Goal: Understand site structure

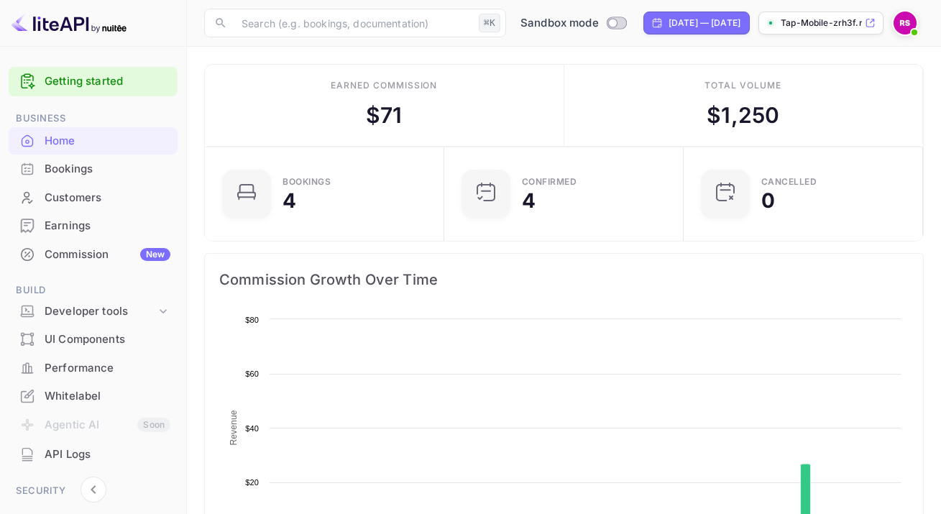
scroll to position [223, 220]
click at [68, 312] on div "Developer tools" at bounding box center [100, 311] width 111 height 17
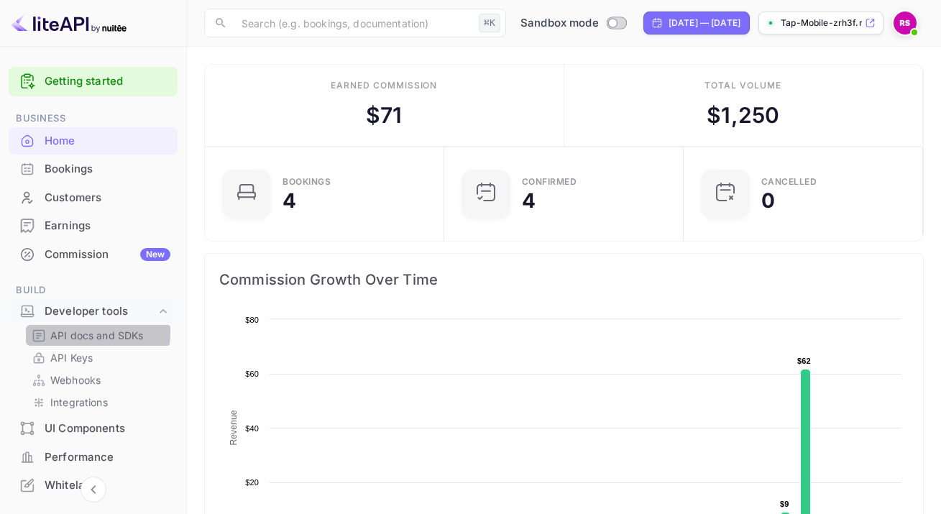
click at [71, 332] on p "API docs and SDKs" at bounding box center [96, 335] width 93 height 15
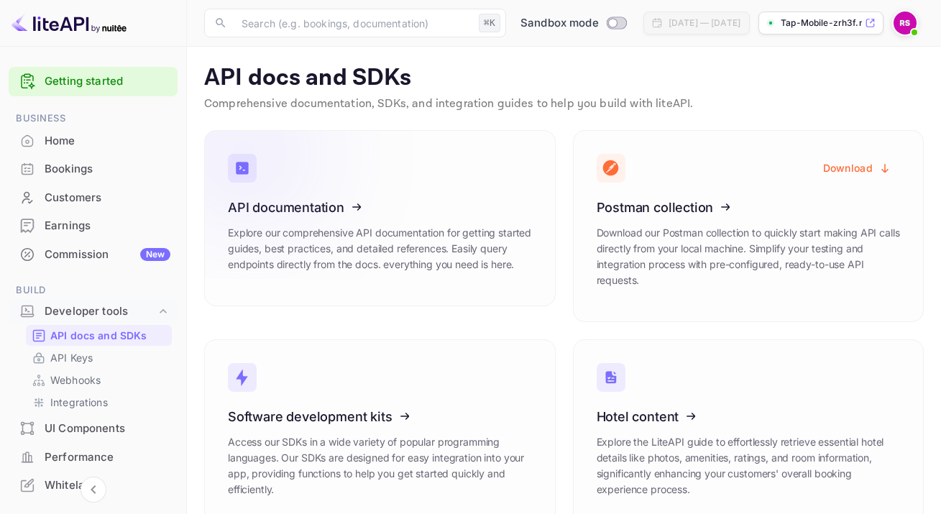
click at [314, 205] on icon at bounding box center [317, 205] width 224 height 148
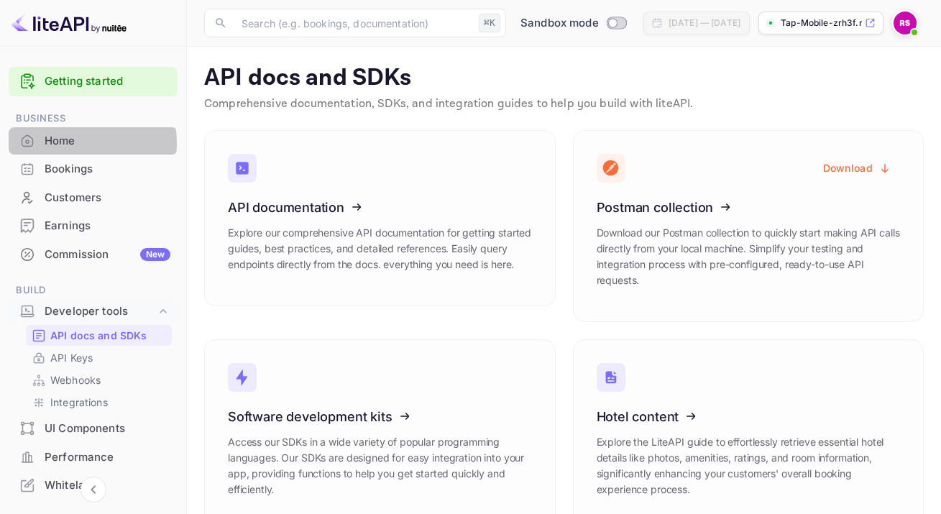
click at [54, 144] on div "Home" at bounding box center [108, 141] width 126 height 17
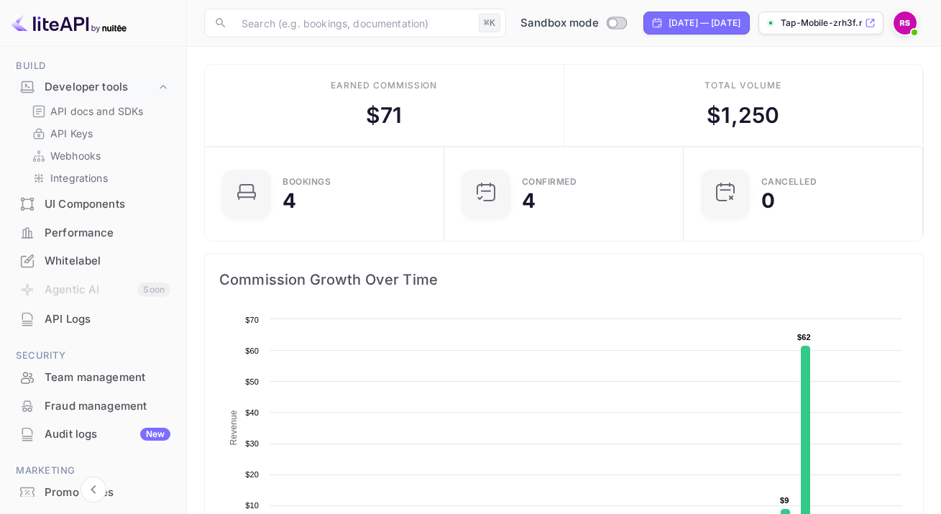
scroll to position [296, 0]
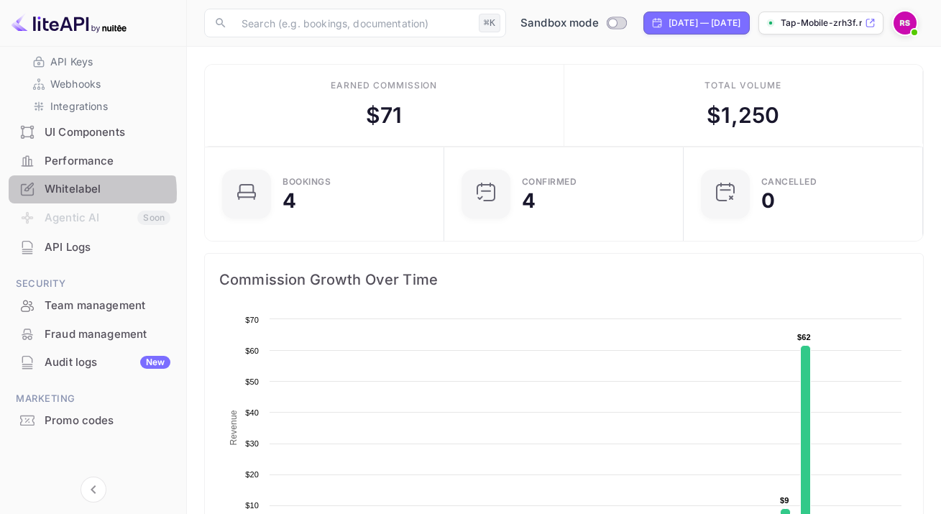
click at [68, 193] on div "Whitelabel" at bounding box center [108, 189] width 126 height 17
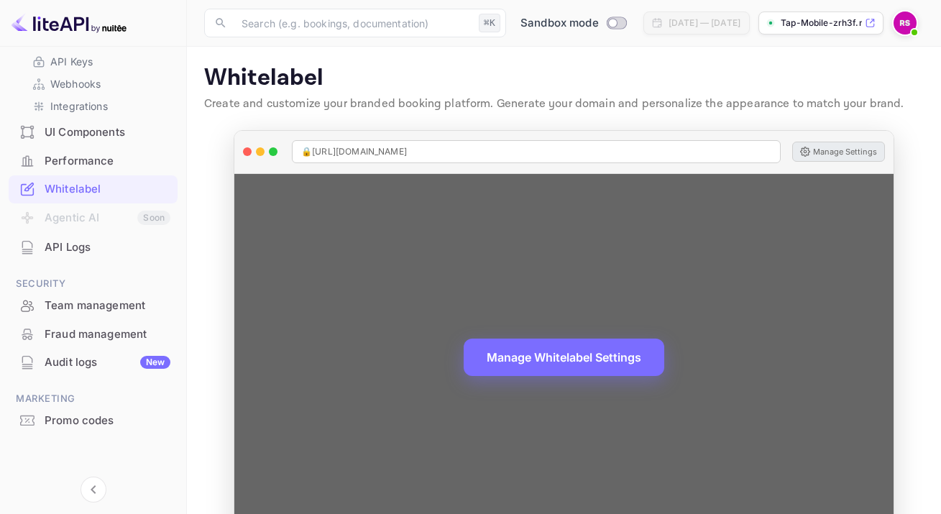
click at [835, 154] on button "Manage Settings" at bounding box center [838, 152] width 93 height 20
